Goal: Information Seeking & Learning: Learn about a topic

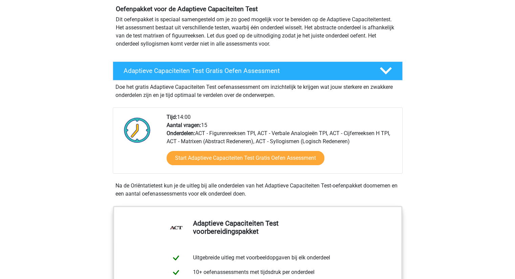
scroll to position [68, 0]
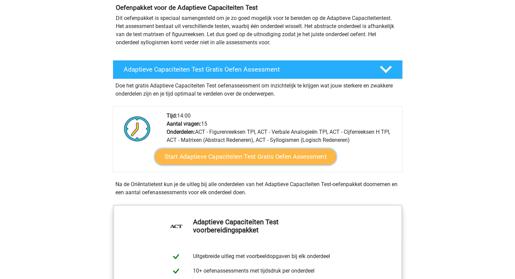
click at [199, 159] on link "Start Adaptieve Capaciteiten Test Gratis Oefen Assessment" at bounding box center [245, 157] width 181 height 16
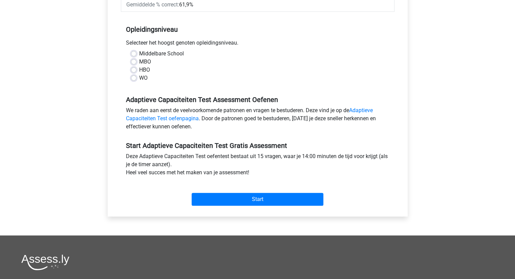
scroll to position [135, 0]
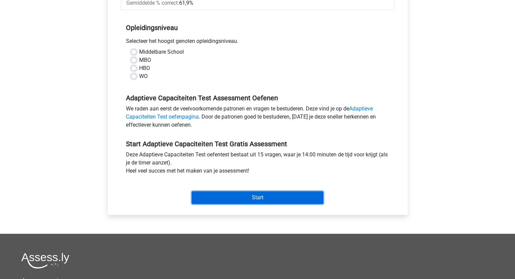
click at [268, 197] on input "Start" at bounding box center [257, 197] width 132 height 13
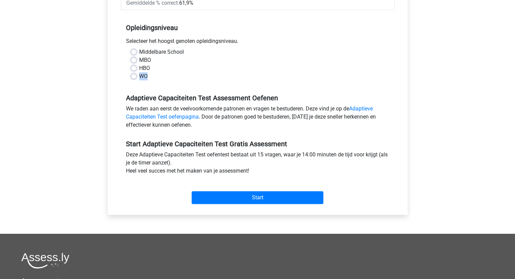
drag, startPoint x: 133, startPoint y: 78, endPoint x: 136, endPoint y: 81, distance: 3.9
click at [130, 80] on div "Middelbare School MBO HBO WO" at bounding box center [257, 64] width 263 height 32
click at [145, 76] on label "WO" at bounding box center [143, 76] width 8 height 8
click at [136, 76] on input "WO" at bounding box center [133, 75] width 5 height 7
radio input "true"
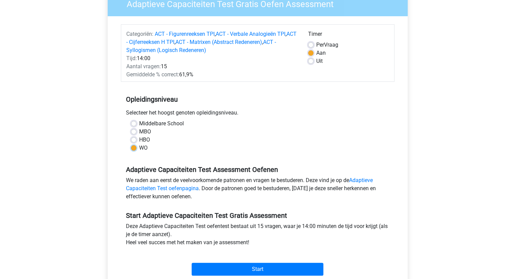
scroll to position [101, 0]
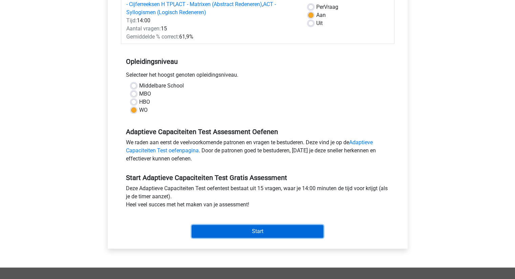
click at [265, 235] on input "Start" at bounding box center [257, 231] width 132 height 13
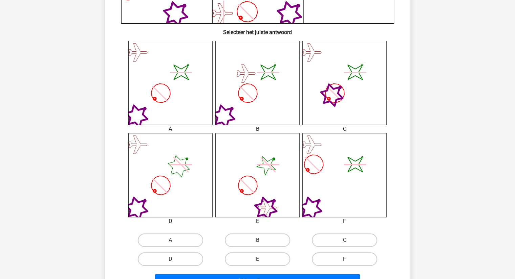
scroll to position [271, 0]
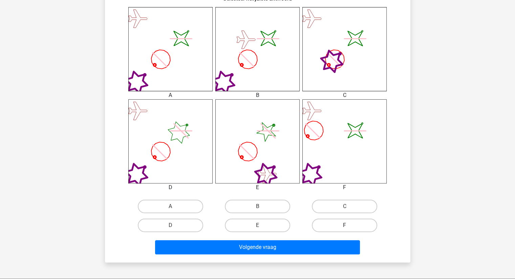
click at [357, 229] on label "F" at bounding box center [344, 226] width 65 height 14
click at [349, 229] on input "F" at bounding box center [346, 228] width 4 height 4
radio input "true"
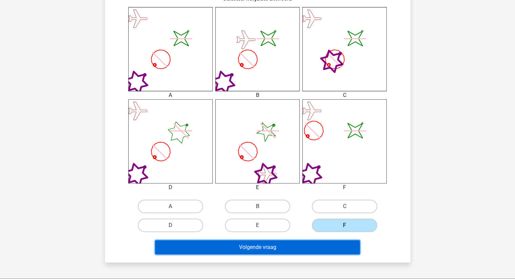
click at [332, 247] on button "Volgende vraag" at bounding box center [257, 248] width 205 height 14
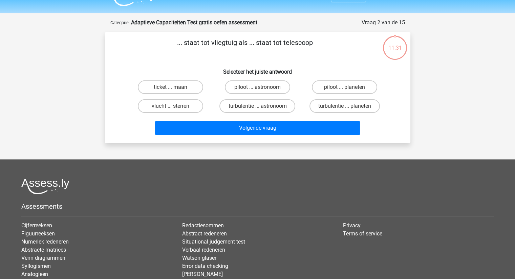
scroll to position [0, 0]
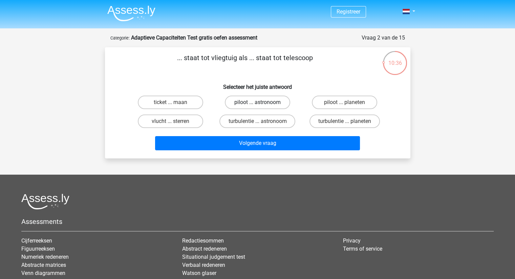
click at [248, 99] on label "piloot ... astronoom" at bounding box center [257, 103] width 65 height 14
click at [257, 103] on input "piloot ... astronoom" at bounding box center [259, 105] width 4 height 4
radio input "true"
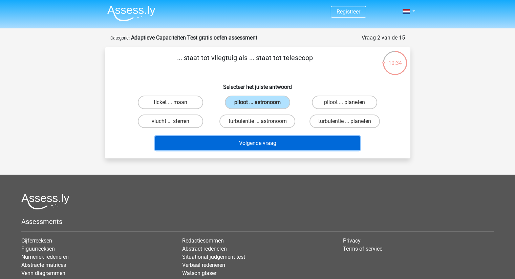
click at [264, 146] on button "Volgende vraag" at bounding box center [257, 143] width 205 height 14
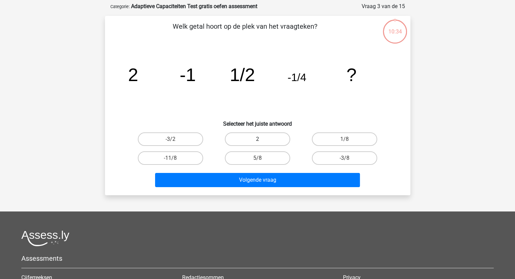
scroll to position [34, 0]
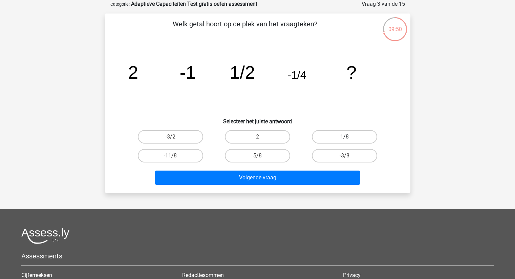
click at [340, 134] on label "1/8" at bounding box center [344, 137] width 65 height 14
click at [344, 137] on input "1/8" at bounding box center [346, 139] width 4 height 4
radio input "true"
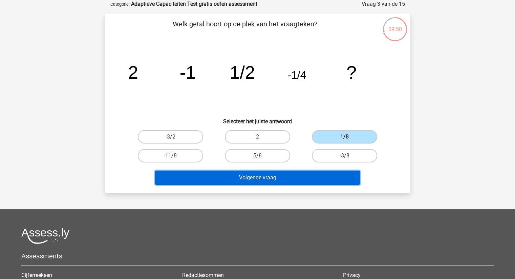
click at [317, 181] on button "Volgende vraag" at bounding box center [257, 178] width 205 height 14
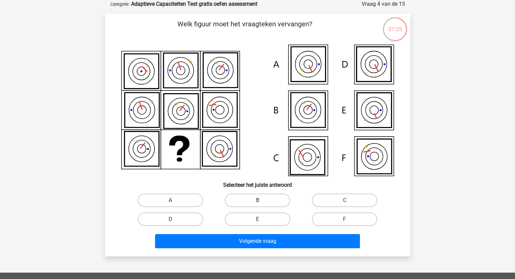
click at [246, 197] on label "B" at bounding box center [257, 201] width 65 height 14
click at [257, 201] on input "B" at bounding box center [259, 203] width 4 height 4
radio input "true"
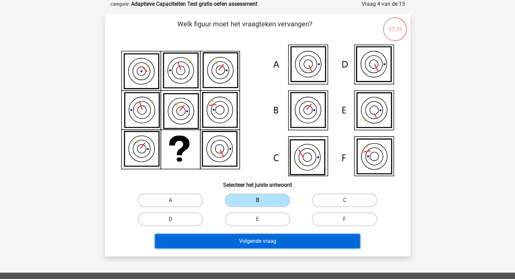
drag, startPoint x: 267, startPoint y: 237, endPoint x: 270, endPoint y: 240, distance: 3.6
click at [268, 238] on button "Volgende vraag" at bounding box center [257, 241] width 205 height 14
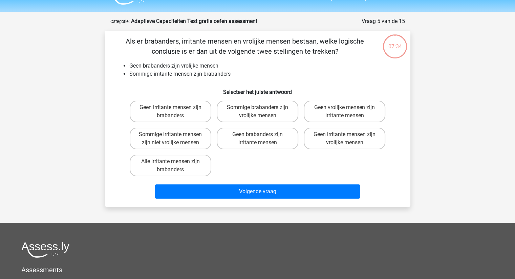
scroll to position [0, 0]
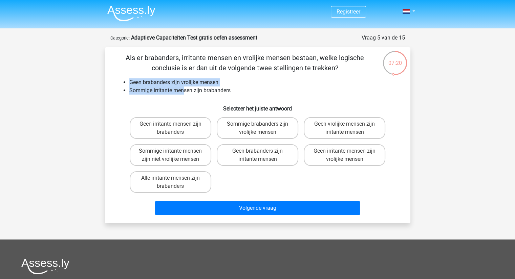
drag, startPoint x: 127, startPoint y: 83, endPoint x: 184, endPoint y: 87, distance: 57.3
click at [184, 87] on ul "Geen brabanders zijn vrolijke mensen Sommige irritante mensen zijn brabanders" at bounding box center [258, 86] width 284 height 16
click at [201, 83] on li "Geen brabanders zijn vrolijke mensen" at bounding box center [264, 82] width 270 height 8
drag, startPoint x: 162, startPoint y: 82, endPoint x: 133, endPoint y: 80, distance: 29.8
click at [133, 80] on li "Geen brabanders zijn vrolijke mensen" at bounding box center [264, 82] width 270 height 8
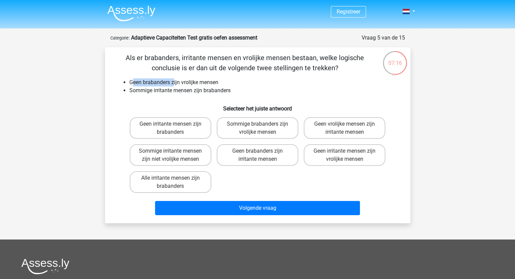
drag, startPoint x: 145, startPoint y: 78, endPoint x: 180, endPoint y: 79, distance: 34.9
click at [145, 78] on div "Als er brabanders, irritante mensen en vrolijke mensen bestaan, welke logische …" at bounding box center [258, 135] width 300 height 165
click at [192, 79] on li "Geen brabanders zijn vrolijke mensen" at bounding box center [264, 82] width 270 height 8
click at [191, 184] on label "Alle irritante mensen zijn brabanders" at bounding box center [171, 183] width 82 height 22
click at [175, 183] on input "Alle irritante mensen zijn brabanders" at bounding box center [172, 180] width 4 height 4
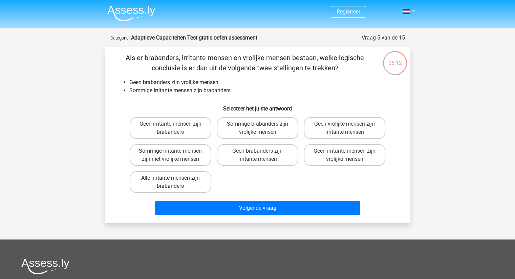
radio input "true"
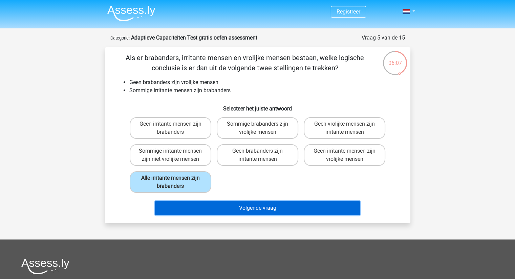
click at [236, 209] on button "Volgende vraag" at bounding box center [257, 208] width 205 height 14
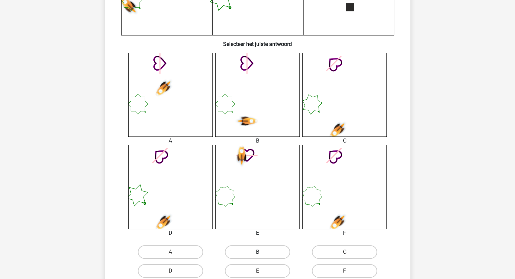
scroll to position [237, 0]
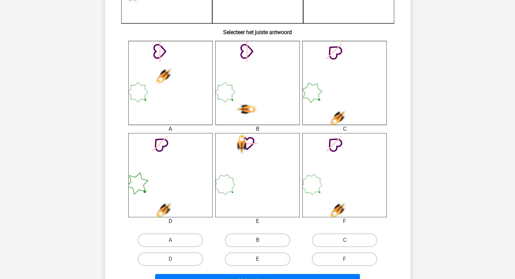
click at [259, 257] on label "E" at bounding box center [257, 260] width 65 height 14
click at [259, 259] on input "E" at bounding box center [259, 261] width 4 height 4
radio input "true"
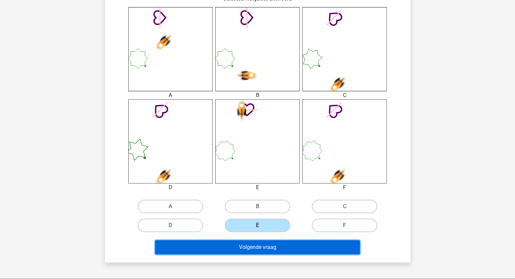
click at [272, 249] on button "Volgende vraag" at bounding box center [257, 248] width 205 height 14
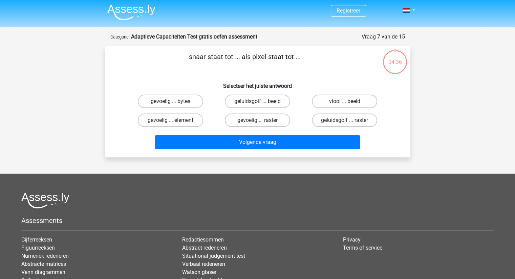
scroll to position [0, 0]
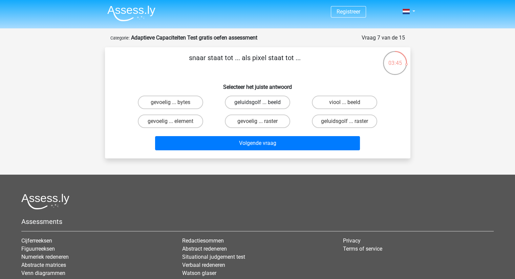
click at [262, 101] on label "geluidsgolf ... beeld" at bounding box center [257, 103] width 65 height 14
click at [262, 103] on input "geluidsgolf ... beeld" at bounding box center [259, 105] width 4 height 4
radio input "true"
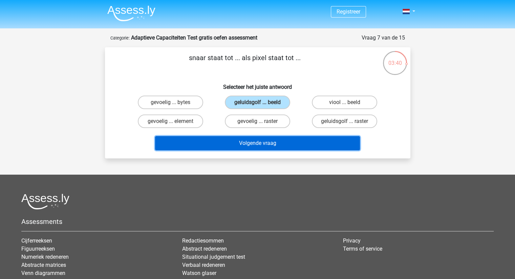
drag, startPoint x: 264, startPoint y: 145, endPoint x: 282, endPoint y: 186, distance: 45.4
click at [282, 186] on div "Registreer" at bounding box center [257, 177] width 515 height 354
click at [274, 145] on button "Volgende vraag" at bounding box center [257, 143] width 205 height 14
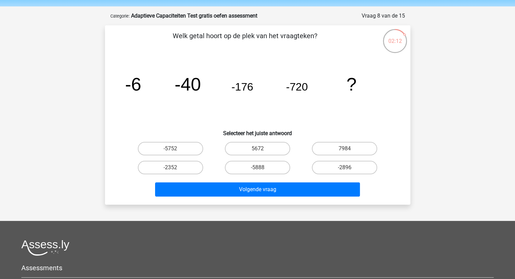
scroll to position [34, 0]
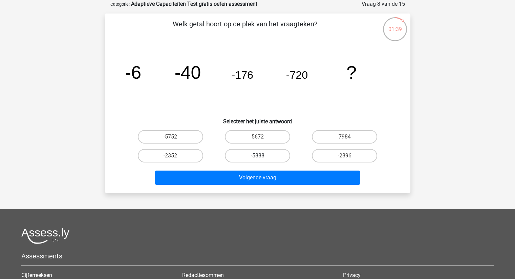
click at [234, 155] on label "-5888" at bounding box center [257, 156] width 65 height 14
click at [257, 156] on input "-5888" at bounding box center [259, 158] width 4 height 4
radio input "true"
click at [333, 156] on label "-2896" at bounding box center [344, 156] width 65 height 14
click at [344, 156] on input "-2896" at bounding box center [346, 158] width 4 height 4
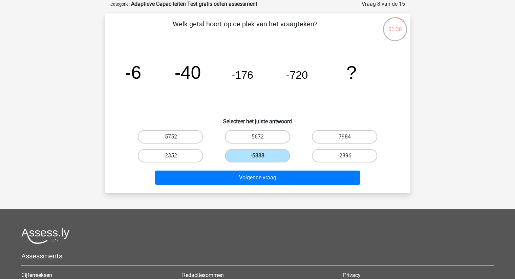
radio input "true"
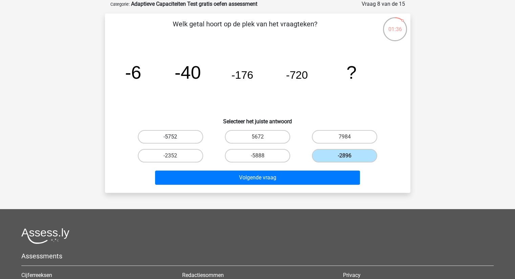
click at [180, 136] on label "-5752" at bounding box center [170, 137] width 65 height 14
click at [175, 137] on input "-5752" at bounding box center [172, 139] width 4 height 4
radio input "true"
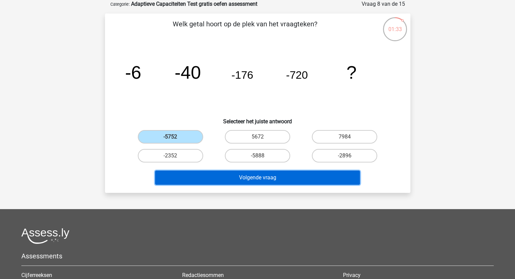
click at [250, 176] on button "Volgende vraag" at bounding box center [257, 178] width 205 height 14
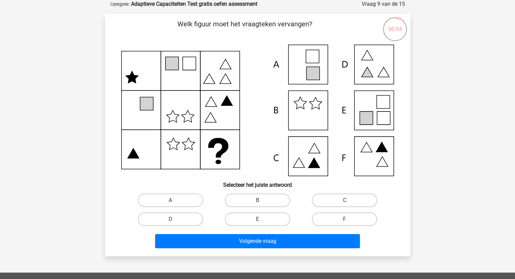
click at [376, 114] on icon at bounding box center [257, 111] width 273 height 132
click at [275, 220] on label "E" at bounding box center [257, 220] width 65 height 14
click at [262, 220] on input "E" at bounding box center [259, 222] width 4 height 4
radio input "true"
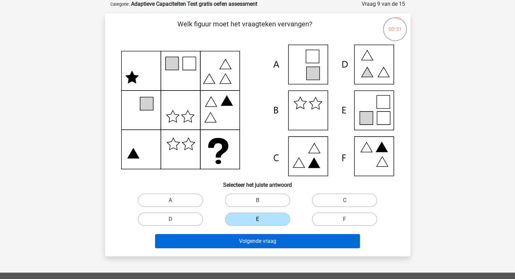
click at [285, 233] on div "Volgende vraag" at bounding box center [258, 240] width 284 height 22
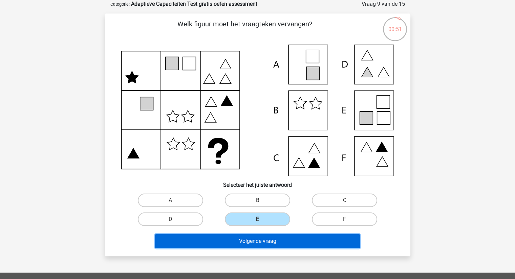
click at [290, 241] on button "Volgende vraag" at bounding box center [257, 241] width 205 height 14
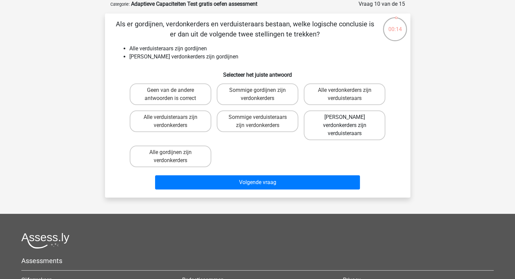
click at [346, 124] on label "Geen verdonkerders zijn verduisteraars" at bounding box center [344, 126] width 82 height 30
click at [346, 122] on input "Geen verdonkerders zijn verduisteraars" at bounding box center [346, 119] width 4 height 4
radio input "true"
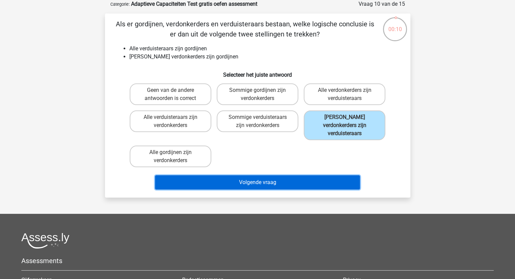
drag, startPoint x: 309, startPoint y: 172, endPoint x: 292, endPoint y: 141, distance: 35.0
click at [292, 141] on div "Als er gordijnen, verdonkerders en verduisteraars bestaan, welke logische concl…" at bounding box center [258, 106] width 300 height 174
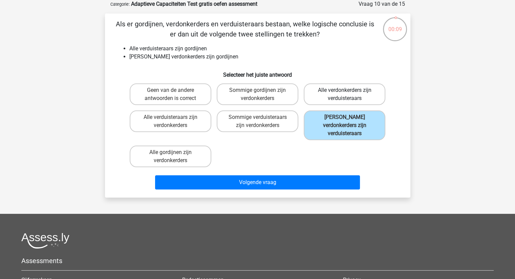
click at [325, 96] on label "Alle verdonkerders zijn verduisteraars" at bounding box center [344, 95] width 82 height 22
click at [344, 95] on input "Alle verdonkerders zijn verduisteraars" at bounding box center [346, 92] width 4 height 4
radio input "true"
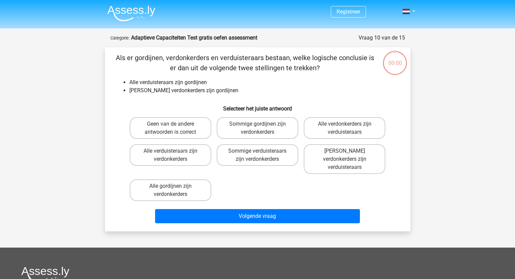
scroll to position [34, 0]
